Goal: Task Accomplishment & Management: Use online tool/utility

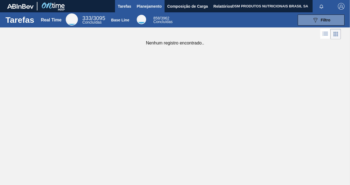
click at [147, 7] on span "Planejamento" at bounding box center [149, 6] width 25 height 7
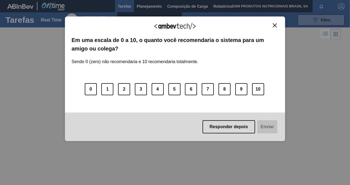
click at [248, 126] on button "Responder depois" at bounding box center [228, 126] width 53 height 13
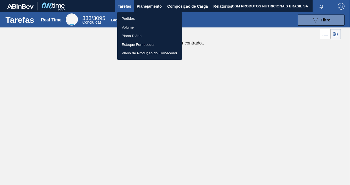
click at [144, 18] on li "Pedidos" at bounding box center [149, 18] width 65 height 9
